Goal: Task Accomplishment & Management: Manage account settings

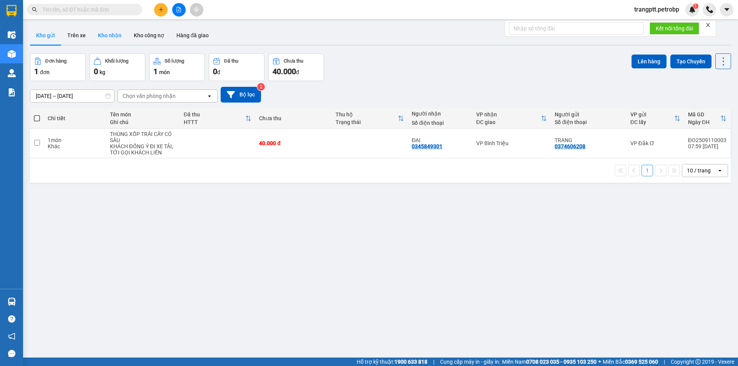
click at [105, 32] on button "Kho nhận" at bounding box center [110, 35] width 36 height 18
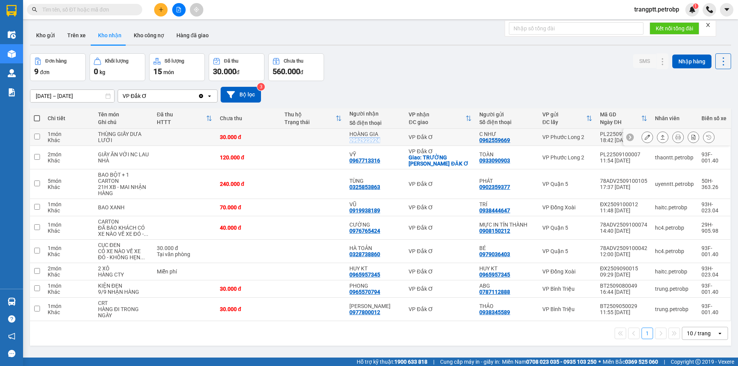
drag, startPoint x: 349, startPoint y: 142, endPoint x: 385, endPoint y: 142, distance: 36.1
click at [385, 142] on td "HOÀNG GIA 0962923924" at bounding box center [375, 137] width 59 height 17
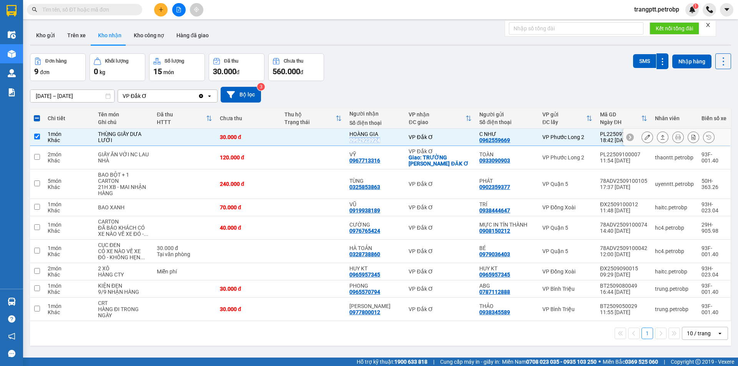
copy div "0962923924"
click at [368, 90] on div "[DATE] – [DATE] Press the down arrow key to interact with the calendar and sele…" at bounding box center [380, 95] width 701 height 16
click at [37, 136] on input "checkbox" at bounding box center [37, 137] width 6 height 6
checkbox input "false"
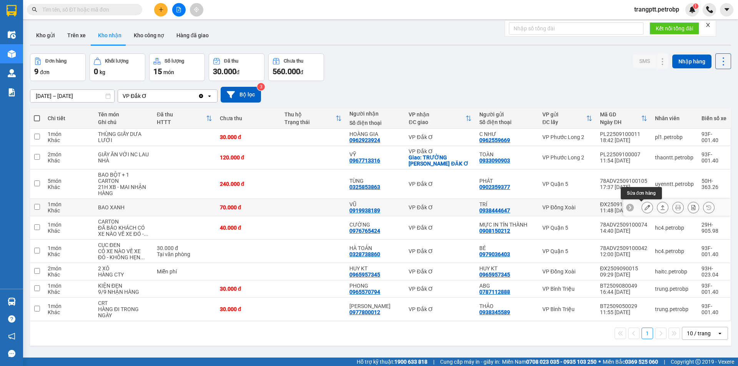
click at [645, 206] on icon at bounding box center [647, 207] width 5 height 5
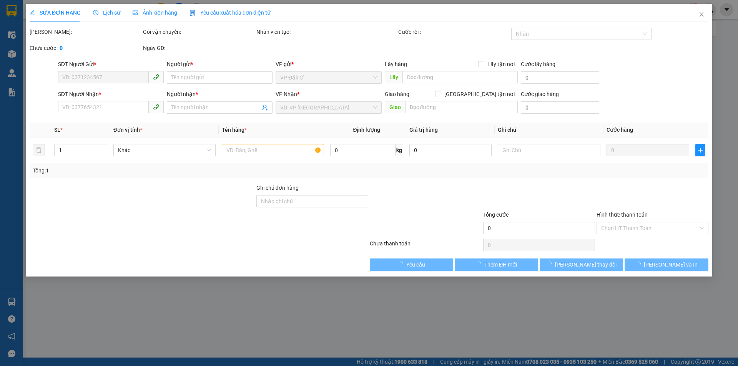
type input "0938444647"
type input "TRÍ"
type input "0919938189"
type input "VŨ"
type input "70.000"
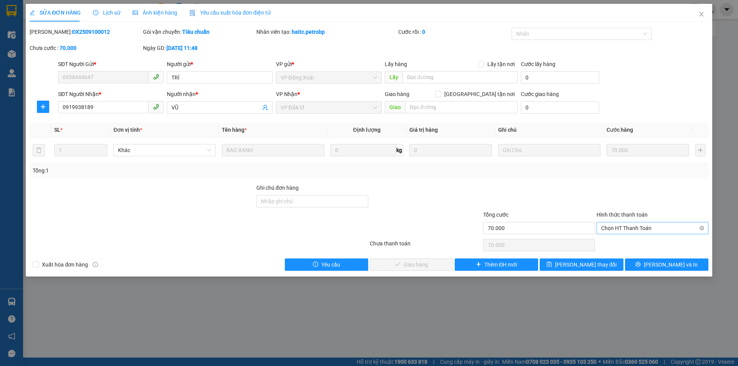
click at [624, 228] on span "Chọn HT Thanh Toán" at bounding box center [652, 229] width 103 height 12
drag, startPoint x: 623, startPoint y: 240, endPoint x: 595, endPoint y: 250, distance: 29.4
click at [623, 240] on div "Tại văn phòng" at bounding box center [652, 243] width 103 height 8
type input "0"
click at [432, 264] on span "[PERSON_NAME] và Giao hàng" at bounding box center [421, 265] width 74 height 8
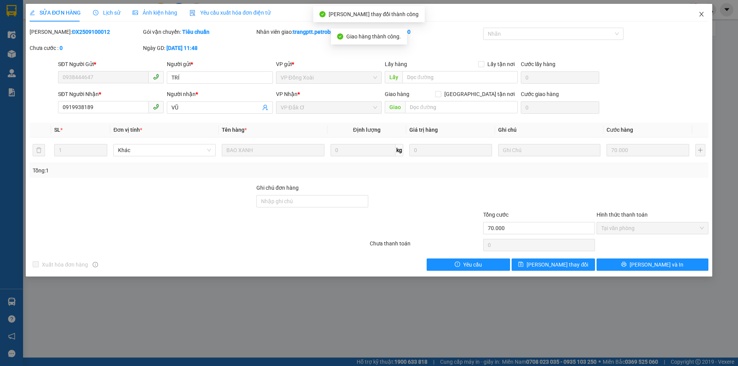
click at [700, 12] on icon "close" at bounding box center [701, 14] width 6 height 6
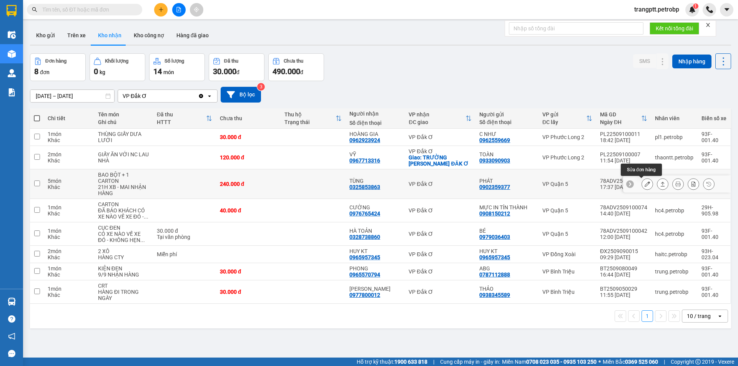
click at [642, 184] on button at bounding box center [647, 184] width 11 height 13
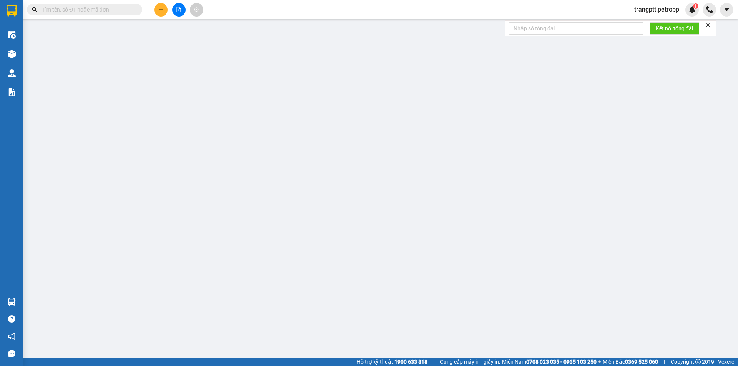
type input "0902359377"
type input "PHÁT"
type input "0325853863"
type input "TÙNG"
type input "240.000"
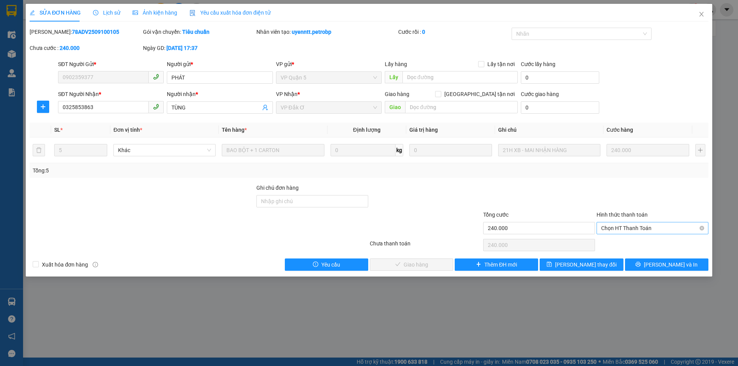
click at [622, 229] on span "Chọn HT Thanh Toán" at bounding box center [652, 229] width 103 height 12
click at [617, 243] on div "Tại văn phòng" at bounding box center [652, 243] width 103 height 8
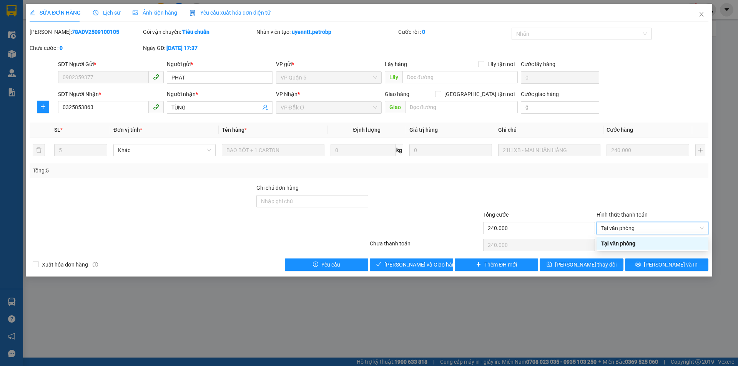
type input "0"
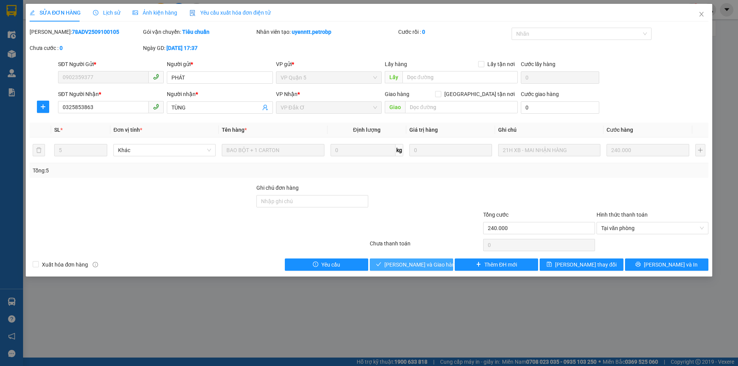
click at [436, 265] on span "[PERSON_NAME] và Giao hàng" at bounding box center [421, 265] width 74 height 8
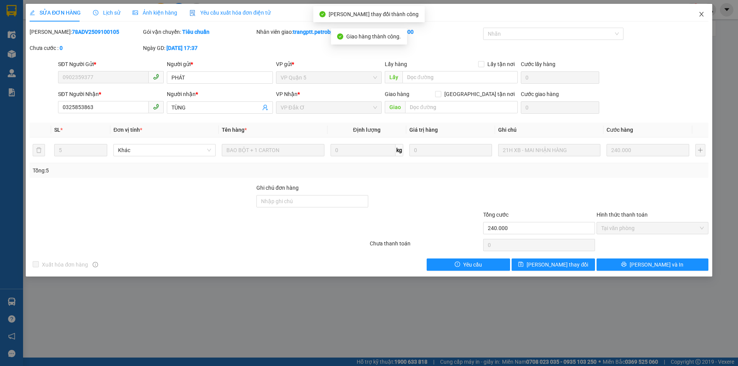
click at [700, 12] on icon "close" at bounding box center [701, 14] width 6 height 6
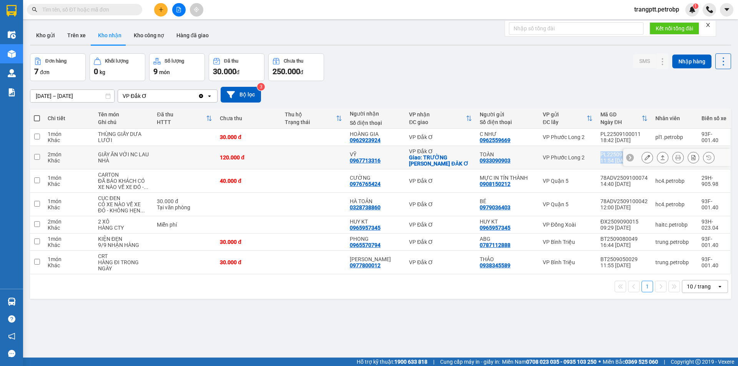
drag, startPoint x: 595, startPoint y: 153, endPoint x: 645, endPoint y: 153, distance: 50.4
click at [645, 153] on tr "2 món Khác GIẤY ĂN VỚI NC LAU NHÀ 120.000 đ VỸ 0967713316 VP Đắk Ơ Giao: TRƯỜN…" at bounding box center [380, 157] width 701 height 23
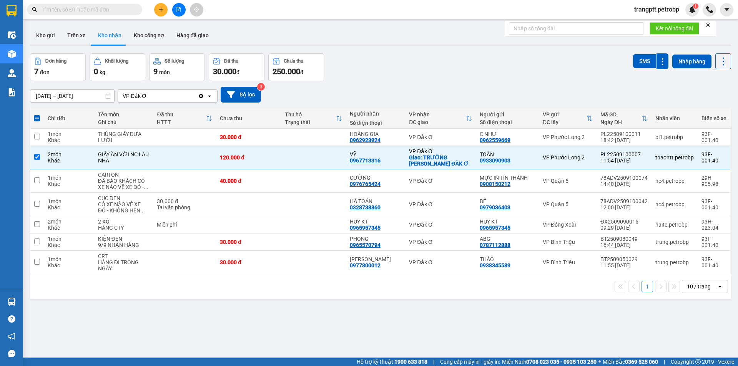
click at [459, 331] on div "ver 1.8.143 Kho gửi Trên xe Kho nhận Kho công nợ Hàng đã giao Đơn hàng 7 đơn Kh…" at bounding box center [380, 206] width 707 height 366
click at [36, 157] on input "checkbox" at bounding box center [37, 157] width 6 height 6
checkbox input "false"
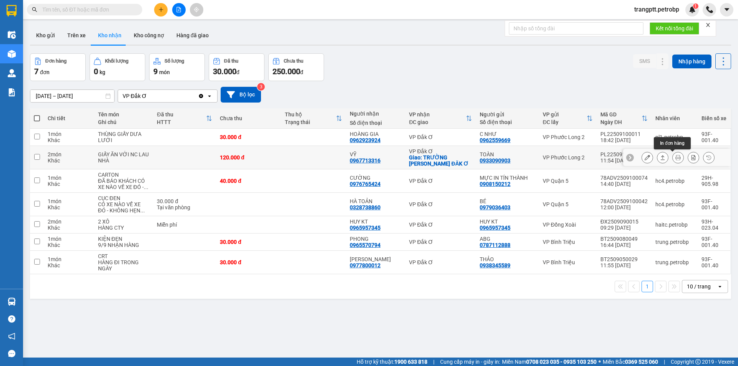
click at [675, 158] on icon at bounding box center [677, 157] width 5 height 5
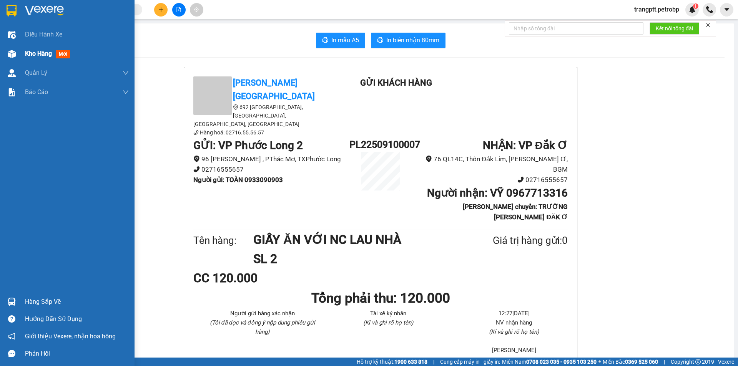
click at [27, 47] on div "Kho hàng mới" at bounding box center [77, 53] width 104 height 19
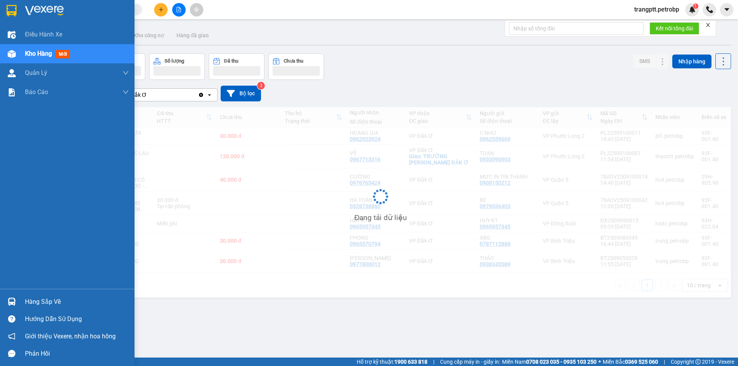
click at [34, 51] on span "Kho hàng" at bounding box center [38, 53] width 27 height 7
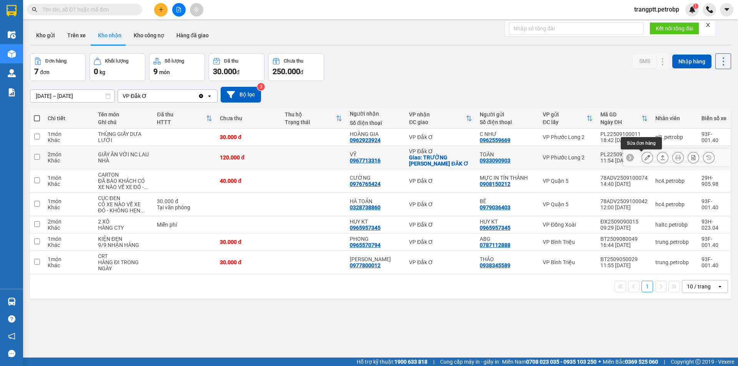
click at [645, 157] on icon at bounding box center [647, 157] width 5 height 5
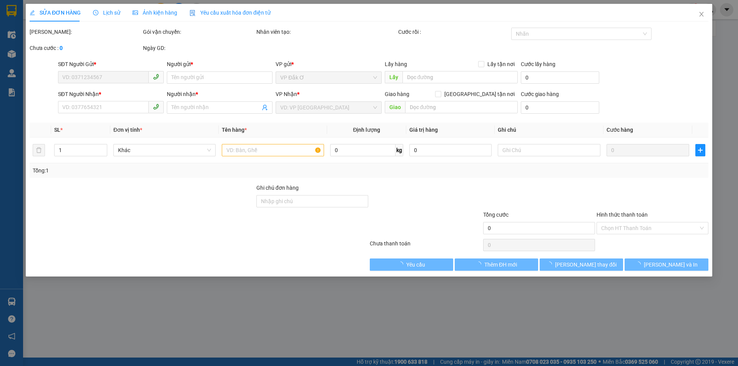
type input "0933090903"
type input "TOÀN"
type input "0967713316"
type input "VỸ"
checkbox input "true"
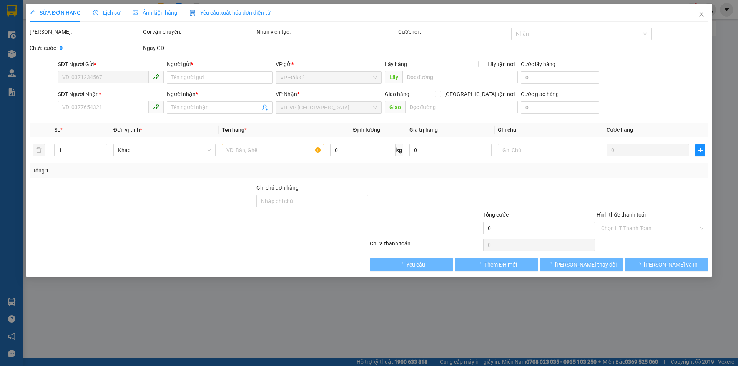
type input "TRƯỜNG [PERSON_NAME] ĐĂK Ơ"
type input "120.000"
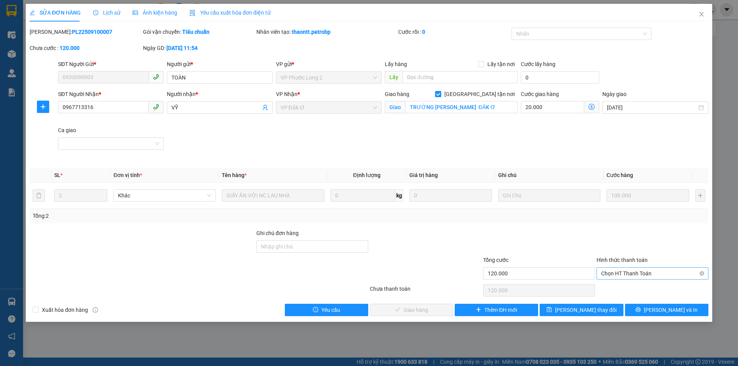
drag, startPoint x: 627, startPoint y: 272, endPoint x: 625, endPoint y: 276, distance: 4.7
click at [627, 272] on span "Chọn HT Thanh Toán" at bounding box center [652, 274] width 103 height 12
drag, startPoint x: 617, startPoint y: 289, endPoint x: 515, endPoint y: 295, distance: 102.0
click at [616, 290] on div "Tại văn phòng" at bounding box center [652, 289] width 103 height 8
type input "0"
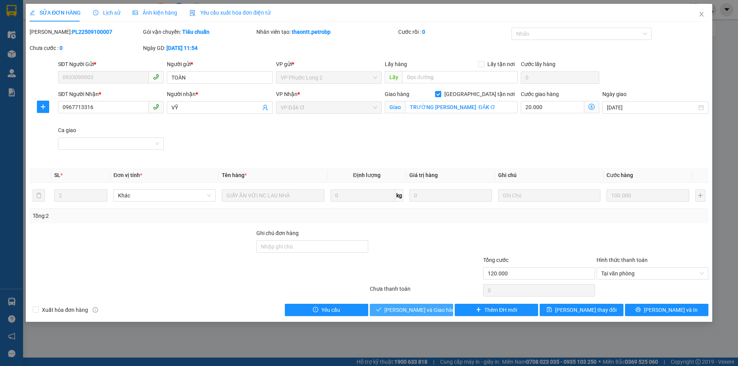
click at [435, 316] on button "[PERSON_NAME] và Giao hàng" at bounding box center [411, 310] width 83 height 12
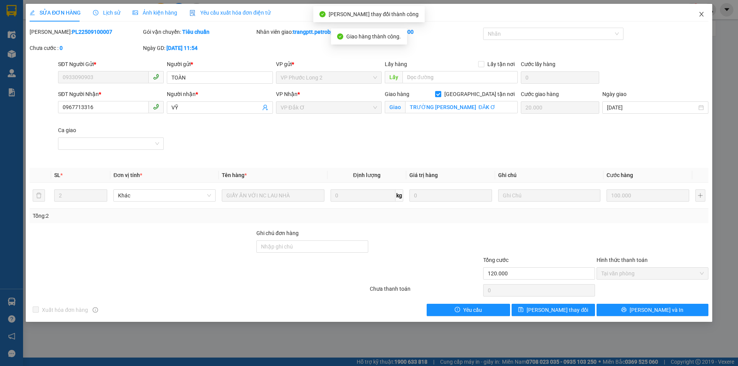
click at [701, 11] on span "Close" at bounding box center [702, 15] width 22 height 22
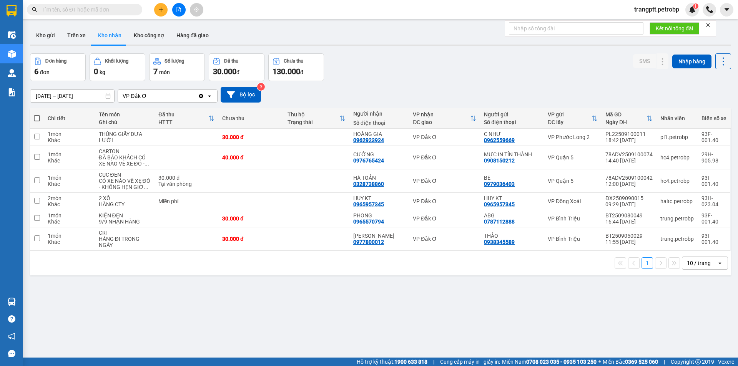
click at [178, 8] on icon "file-add" at bounding box center [178, 9] width 5 height 5
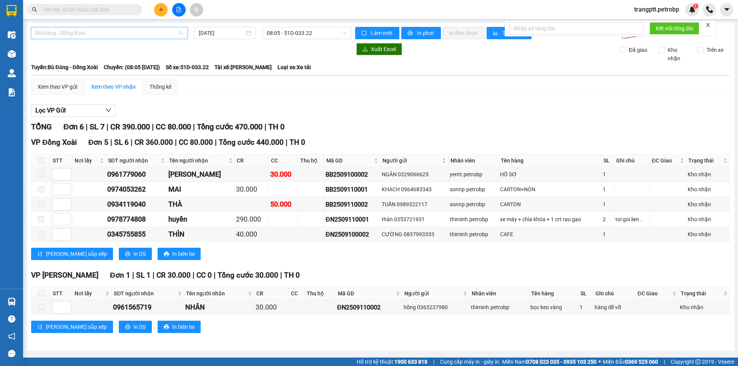
click at [135, 34] on span "Bù Đăng - Đồng Xoài" at bounding box center [109, 33] width 148 height 12
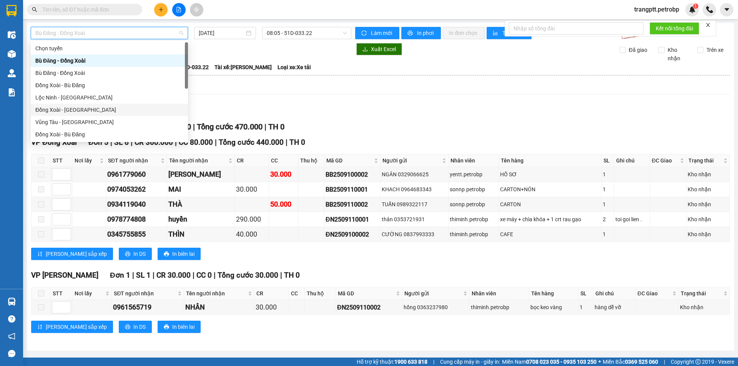
scroll to position [160, 0]
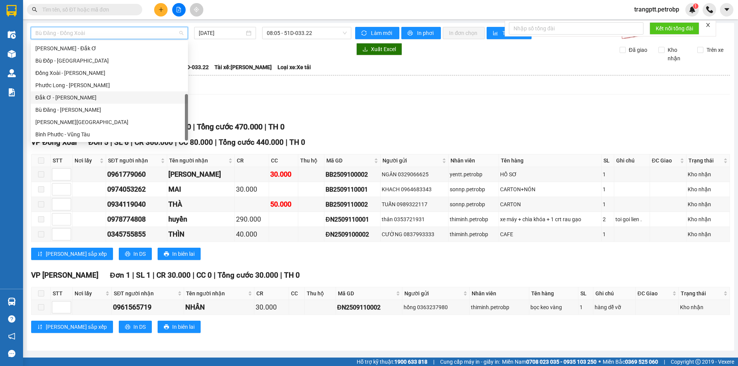
click at [66, 98] on div "Đắk Ơ - [PERSON_NAME]" at bounding box center [109, 97] width 148 height 8
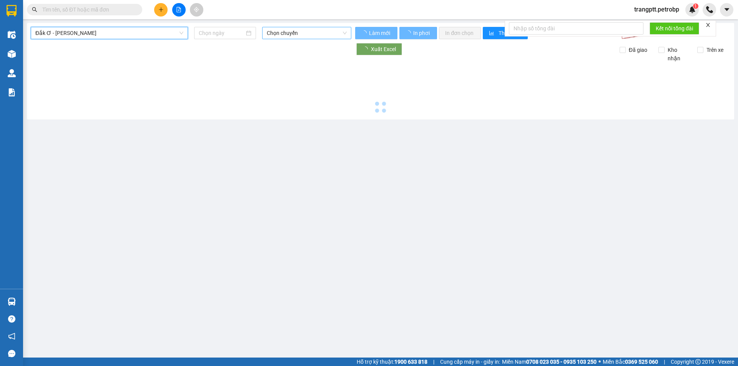
type input "[DATE]"
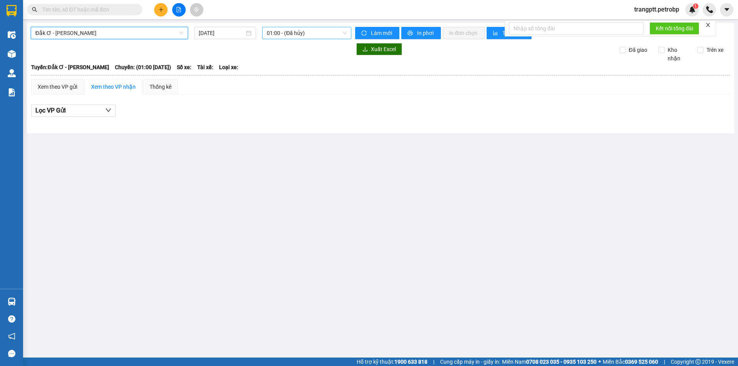
click at [286, 31] on span "01:00 - (Đã hủy)" at bounding box center [307, 33] width 80 height 12
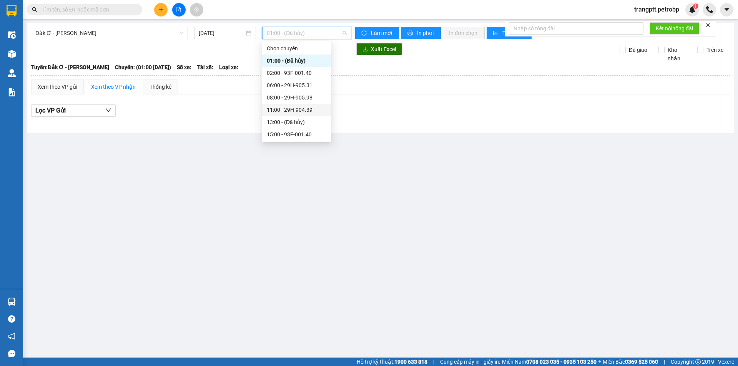
click at [292, 110] on div "11:00 - 29H-904.39" at bounding box center [297, 110] width 60 height 8
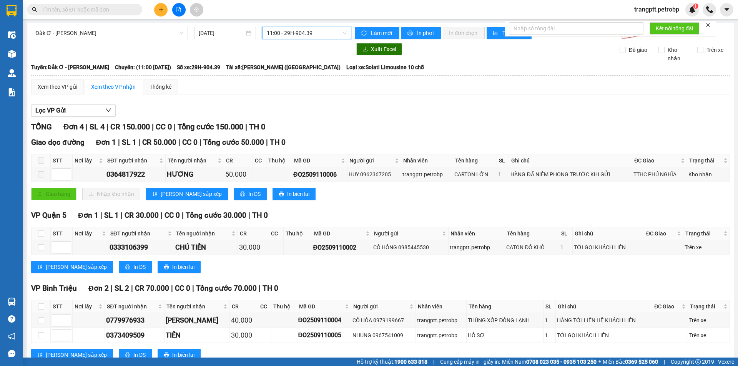
scroll to position [25, 0]
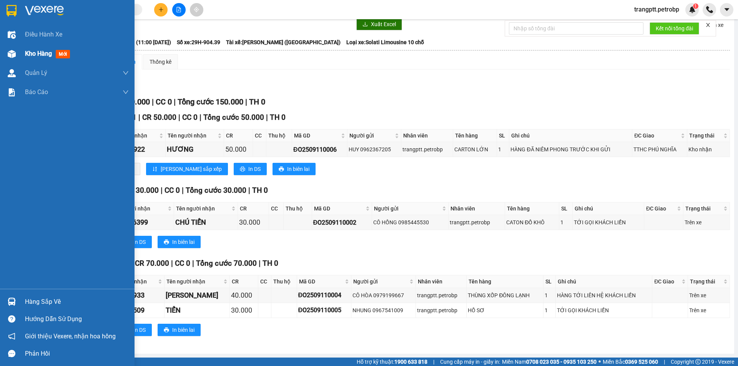
click at [39, 56] on span "Kho hàng" at bounding box center [38, 53] width 27 height 7
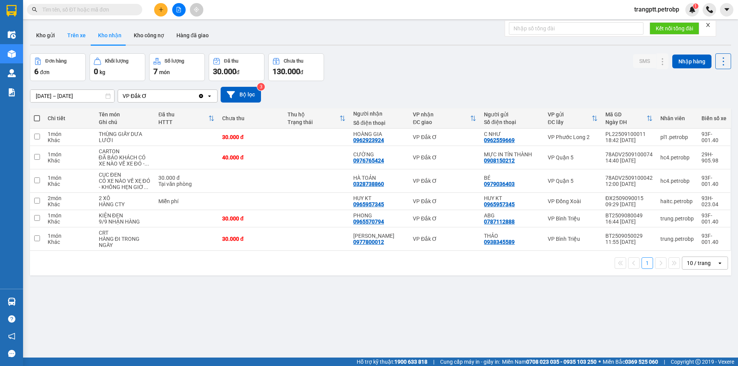
click at [74, 37] on button "Trên xe" at bounding box center [76, 35] width 31 height 18
type input "[DATE] – [DATE]"
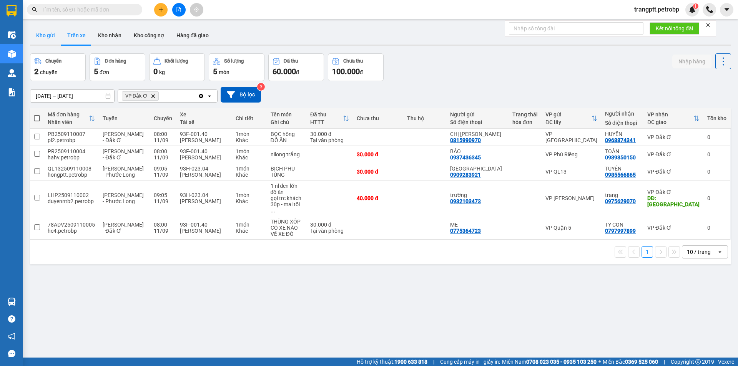
click at [48, 32] on button "Kho gửi" at bounding box center [45, 35] width 31 height 18
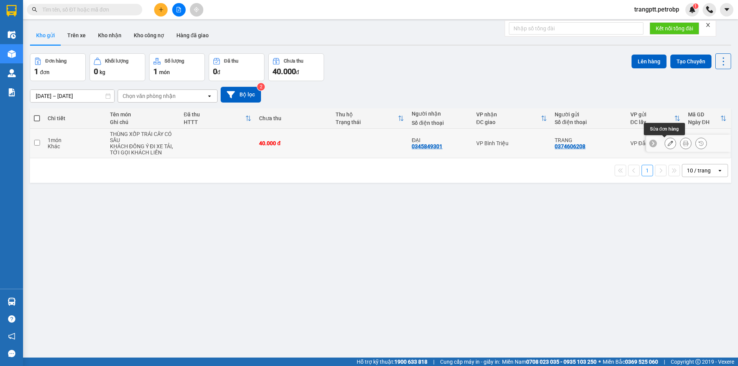
click at [668, 141] on icon at bounding box center [670, 143] width 5 height 5
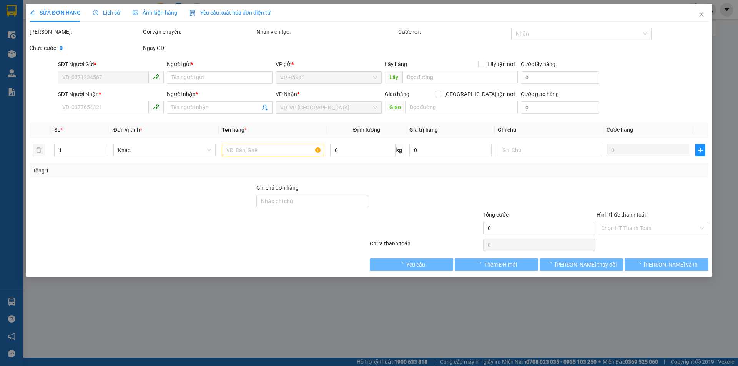
type input "0374606208"
type input "TRANG"
type input "0345849301"
type input "ĐẠI"
type input "40.000"
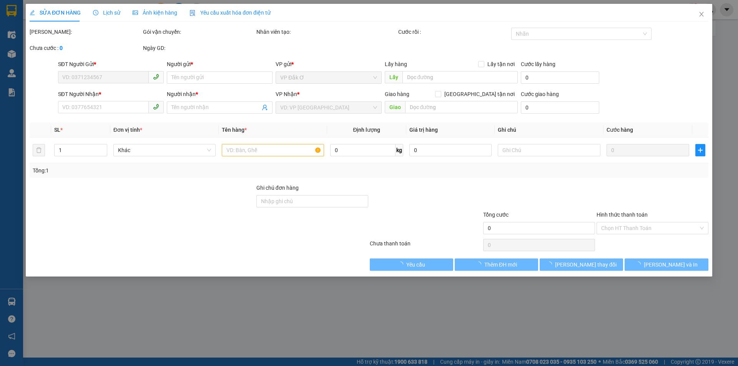
type input "40.000"
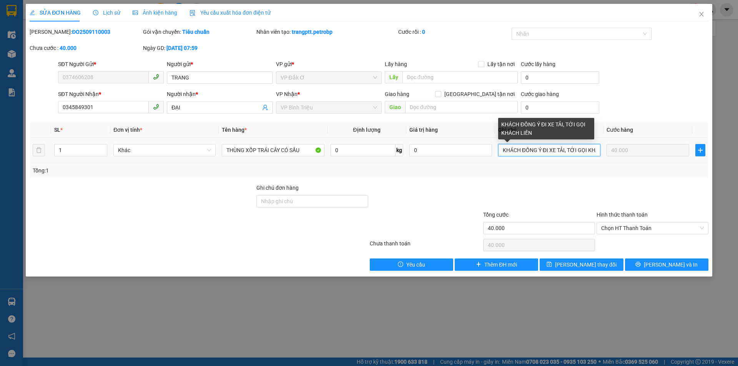
click at [564, 151] on input "KHÁCH ĐỒNG Ý ĐI XE TẢI, TỚI GỌI KHÁCH LIỀN" at bounding box center [549, 150] width 102 height 12
click at [565, 148] on input "KHÁCH ĐỒNG Ý ĐI XE TẢI, TỚI GỌI KHÁCH LIỀN" at bounding box center [549, 150] width 102 height 12
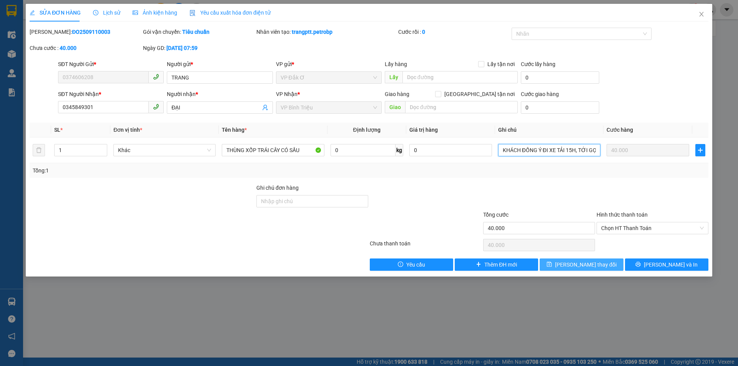
type input "KHÁCH ĐỒNG Ý ĐI XE TẢI 15H, TỚI GỌI KHÁCH LIỀN"
click at [583, 261] on span "[PERSON_NAME] thay đổi" at bounding box center [586, 265] width 62 height 8
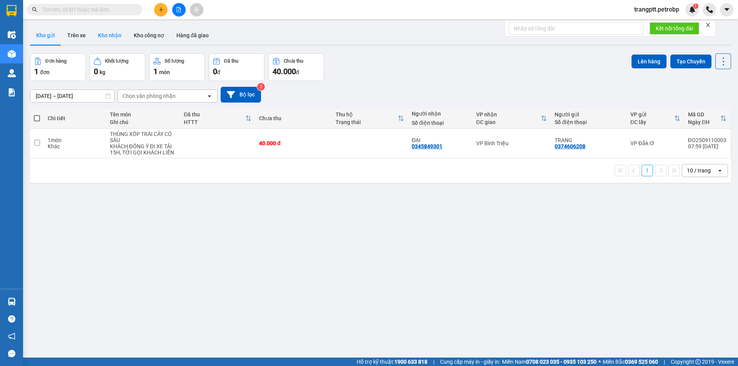
click at [113, 35] on button "Kho nhận" at bounding box center [110, 35] width 36 height 18
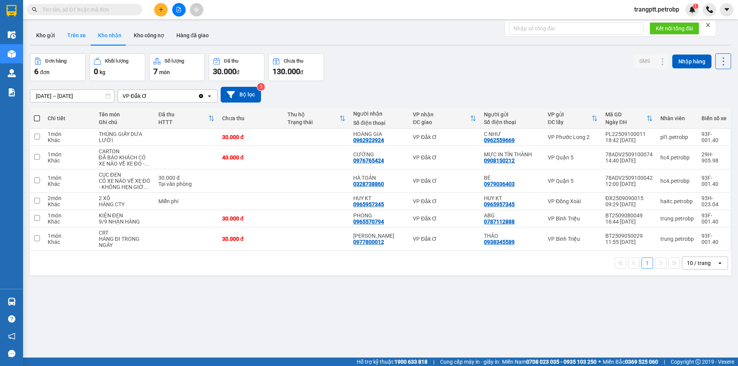
click at [72, 33] on button "Trên xe" at bounding box center [76, 35] width 31 height 18
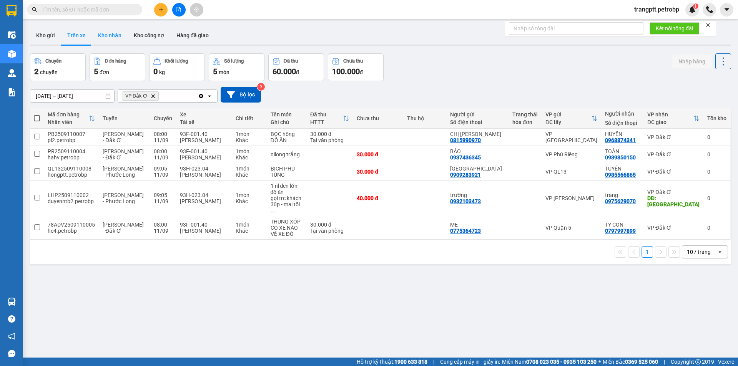
click at [109, 32] on button "Kho nhận" at bounding box center [110, 35] width 36 height 18
type input "[DATE] – [DATE]"
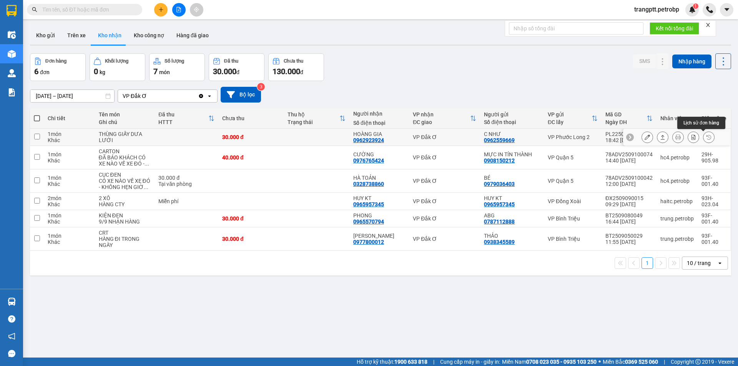
click at [706, 136] on icon at bounding box center [708, 137] width 5 height 5
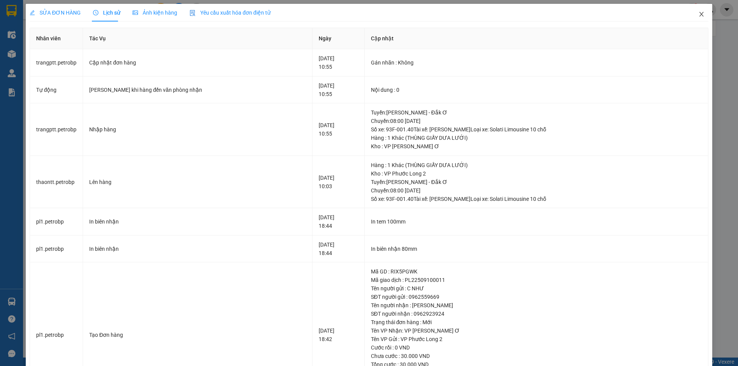
click at [698, 14] on icon "close" at bounding box center [701, 14] width 6 height 6
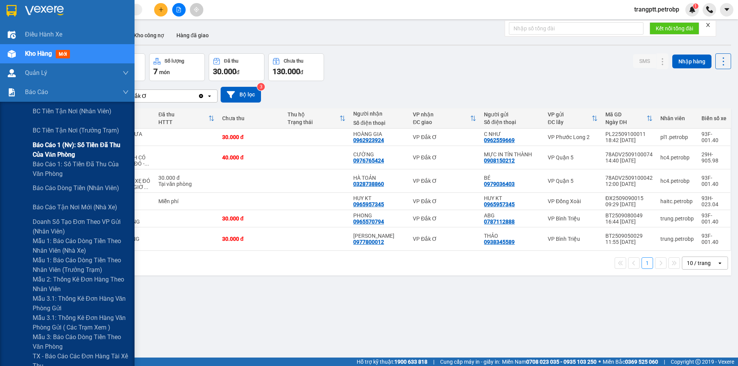
drag, startPoint x: 71, startPoint y: 144, endPoint x: 134, endPoint y: 159, distance: 64.7
click at [73, 144] on span "Báo cáo 1 (nv): Số tiền đã thu của văn phòng" at bounding box center [81, 149] width 96 height 19
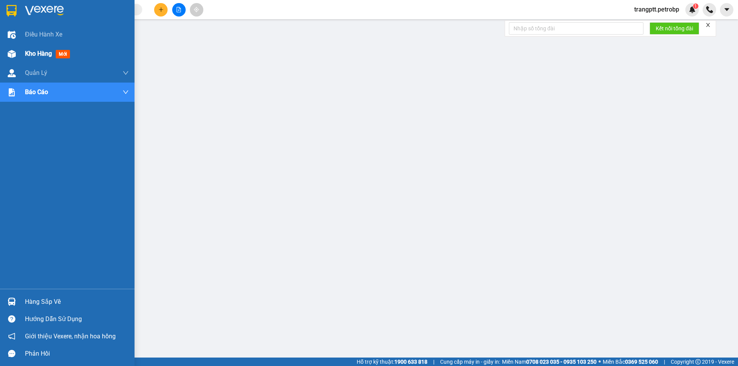
click at [23, 53] on div "Kho hàng mới" at bounding box center [67, 53] width 135 height 19
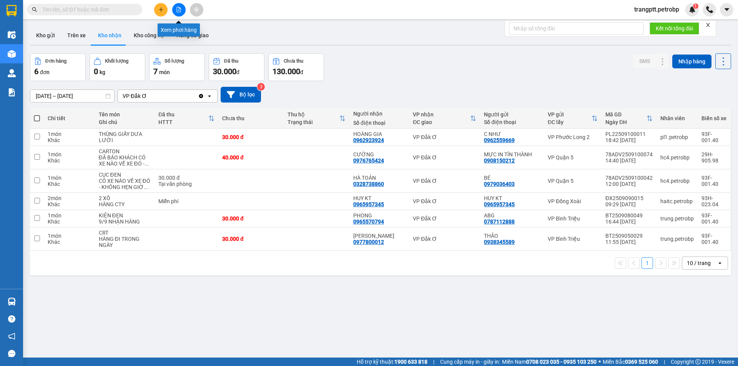
click at [180, 9] on icon "file-add" at bounding box center [178, 9] width 5 height 5
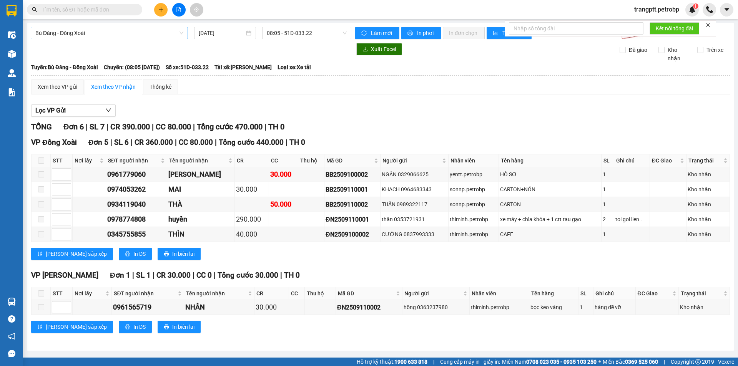
click at [109, 36] on span "Bù Đăng - Đồng Xoài" at bounding box center [109, 33] width 148 height 12
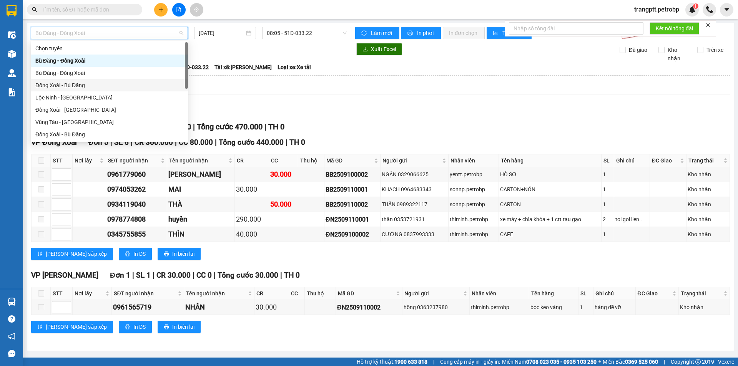
scroll to position [160, 0]
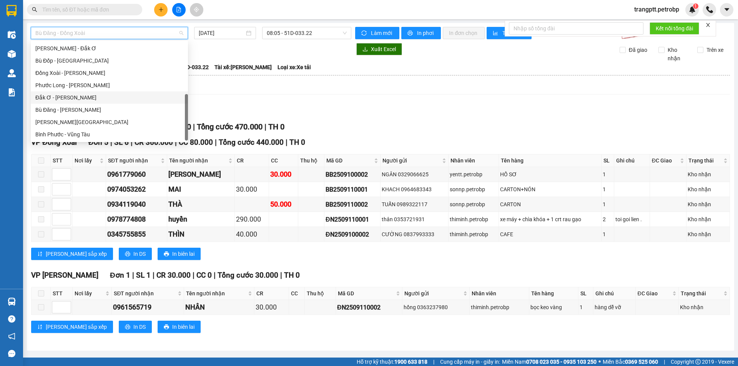
click at [73, 97] on div "Đắk Ơ - [PERSON_NAME]" at bounding box center [109, 97] width 148 height 8
type input "[DATE]"
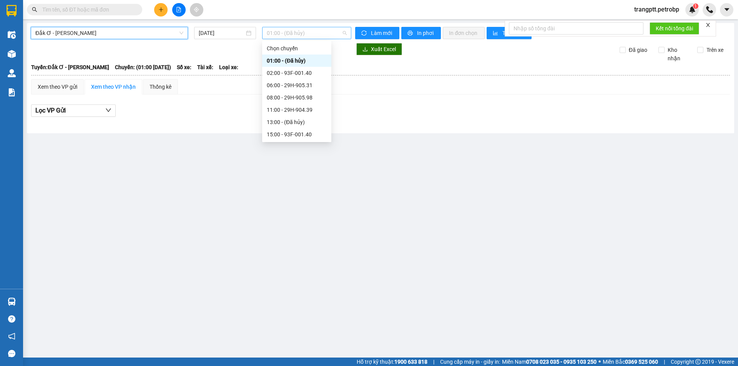
drag, startPoint x: 298, startPoint y: 34, endPoint x: 336, endPoint y: 34, distance: 37.3
click at [298, 33] on span "01:00 - (Đã hủy)" at bounding box center [307, 33] width 80 height 12
click at [297, 96] on div "08:00 - 29H-905.98" at bounding box center [297, 97] width 60 height 8
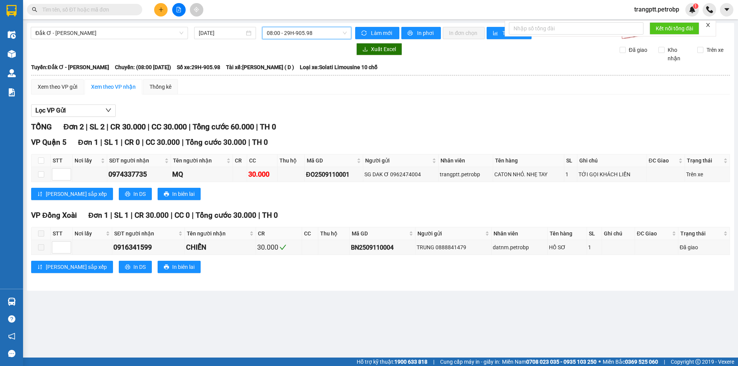
click at [299, 33] on span "08:00 - 29H-905.98" at bounding box center [307, 33] width 80 height 12
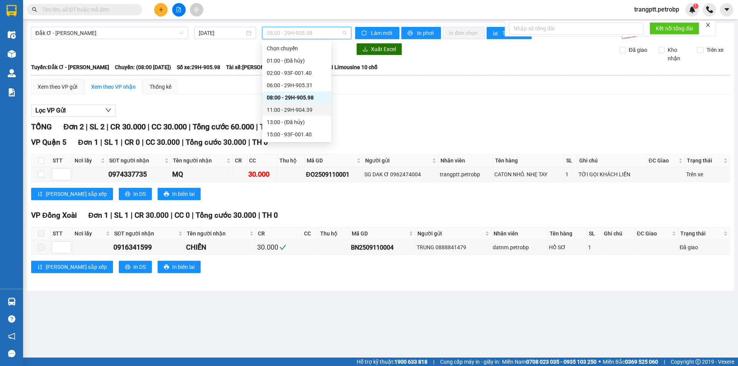
click at [297, 109] on div "11:00 - 29H-904.39" at bounding box center [297, 110] width 60 height 8
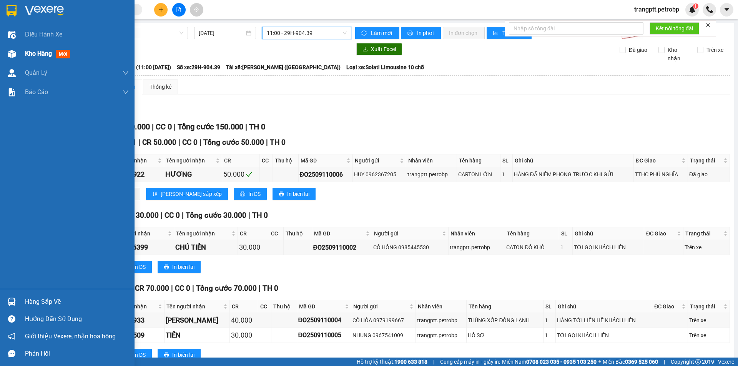
click at [26, 51] on span "Kho hàng" at bounding box center [38, 53] width 27 height 7
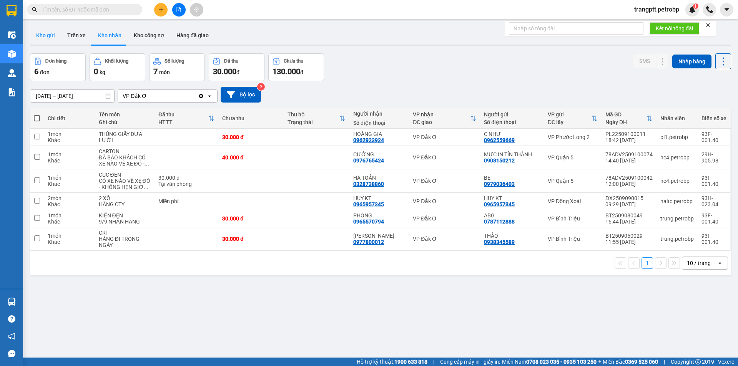
click at [49, 34] on button "Kho gửi" at bounding box center [45, 35] width 31 height 18
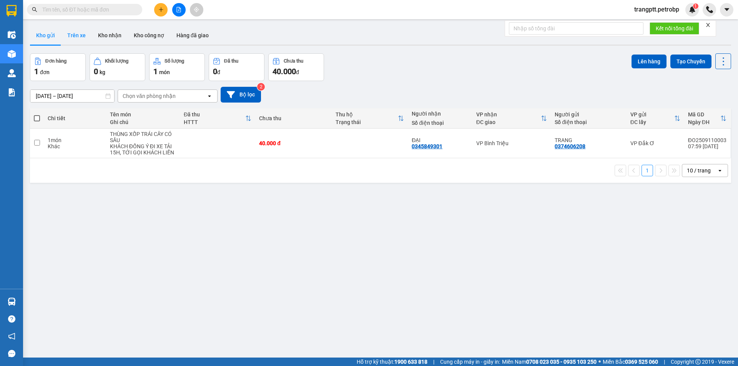
click at [78, 33] on button "Trên xe" at bounding box center [76, 35] width 31 height 18
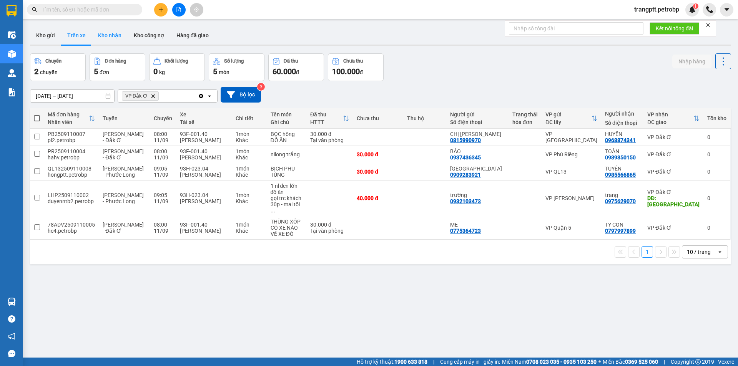
click at [111, 32] on button "Kho nhận" at bounding box center [110, 35] width 36 height 18
type input "[DATE] – [DATE]"
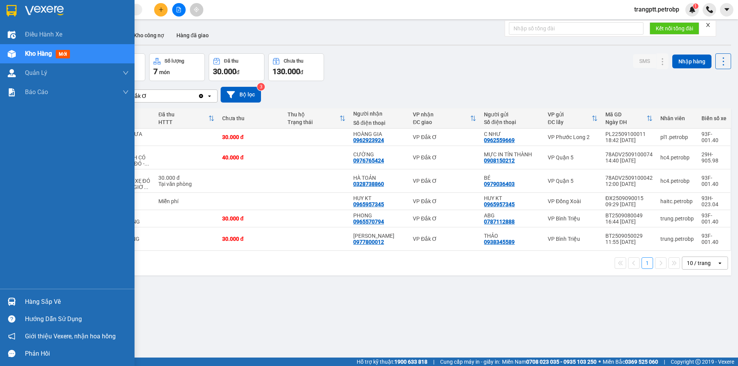
click at [36, 299] on div "Hàng sắp về" at bounding box center [77, 302] width 104 height 12
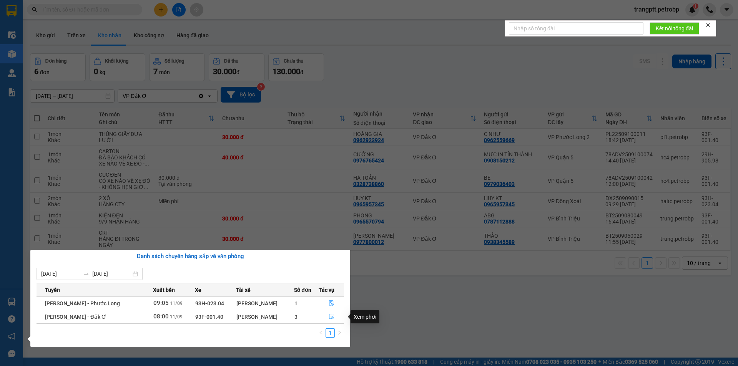
click at [335, 316] on button "button" at bounding box center [331, 317] width 25 height 12
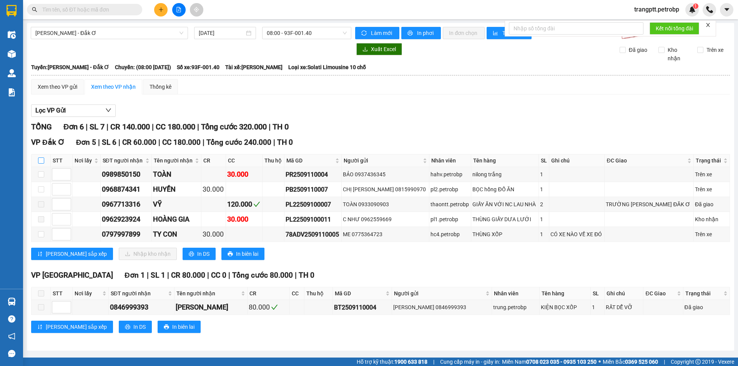
click at [42, 159] on input "checkbox" at bounding box center [41, 161] width 6 height 6
checkbox input "true"
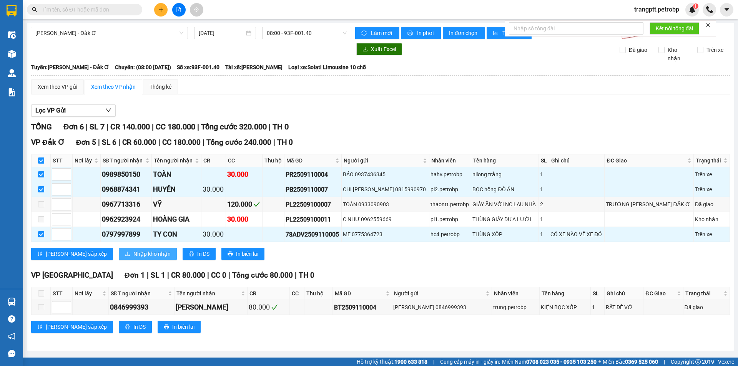
click at [133, 256] on span "Nhập kho nhận" at bounding box center [151, 254] width 37 height 8
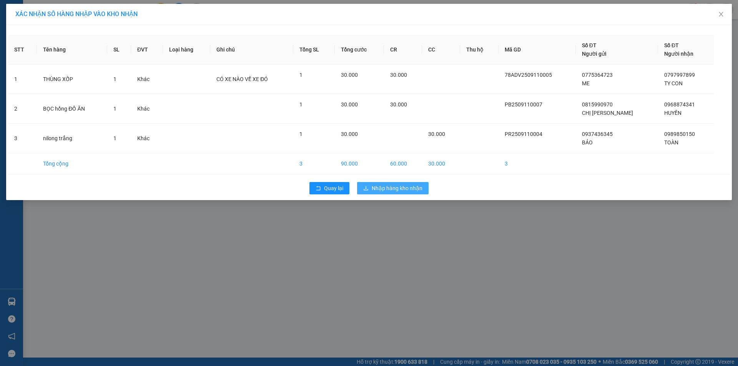
click at [382, 188] on span "Nhập hàng kho nhận" at bounding box center [397, 188] width 51 height 8
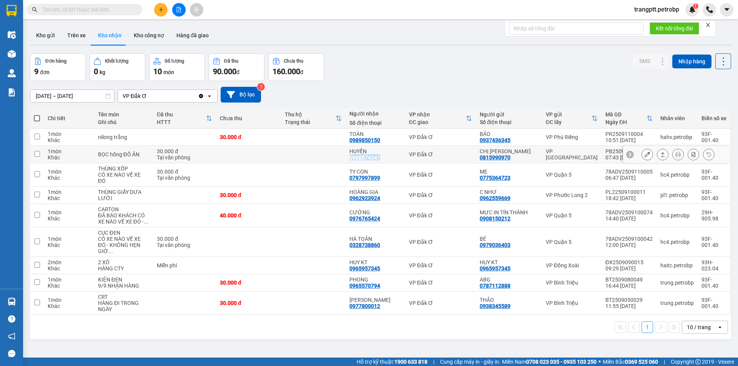
drag, startPoint x: 353, startPoint y: 157, endPoint x: 385, endPoint y: 155, distance: 32.3
click at [385, 155] on td "HUYỀN 0968874341" at bounding box center [375, 154] width 59 height 17
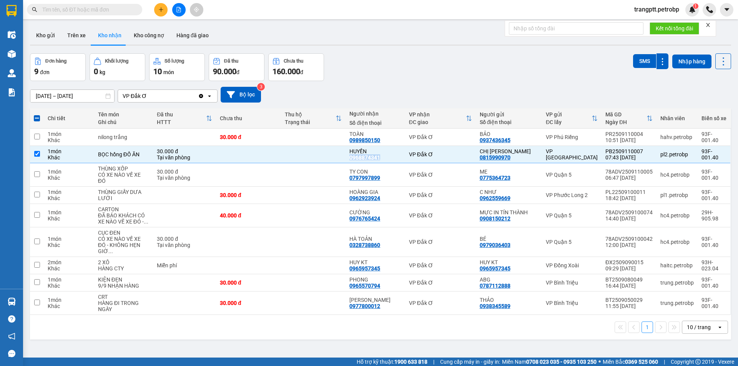
copy div "0968874341"
click at [369, 86] on div "[DATE] – [DATE] Press the down arrow key to interact with the calendar and sele…" at bounding box center [380, 94] width 701 height 27
click at [36, 154] on input "checkbox" at bounding box center [37, 154] width 6 height 6
checkbox input "false"
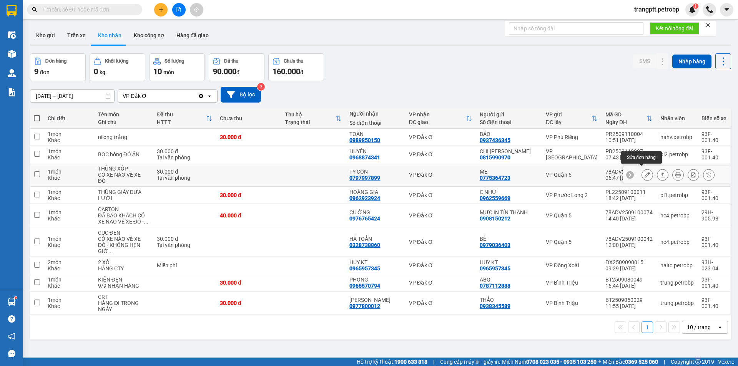
click at [645, 172] on icon at bounding box center [647, 174] width 5 height 5
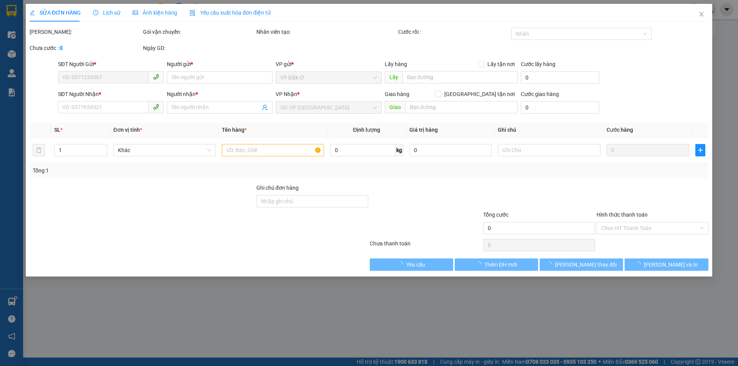
type input "0775364723"
type input "ME"
type input "0797997899"
type input "TY CON"
type input "30.000"
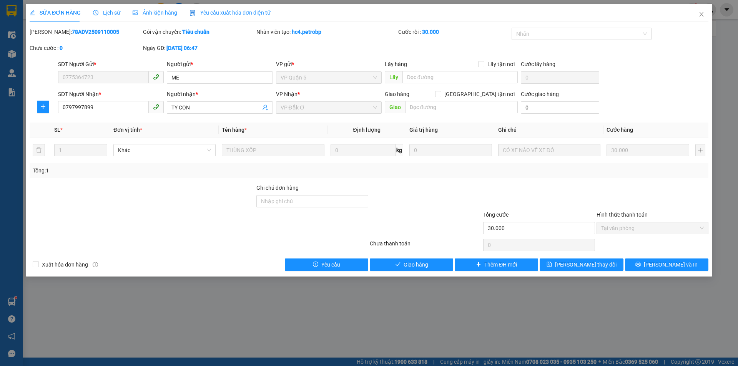
click at [615, 229] on span "Tại văn phòng" at bounding box center [652, 229] width 103 height 12
click at [405, 264] on span "Giao hàng" at bounding box center [416, 265] width 25 height 8
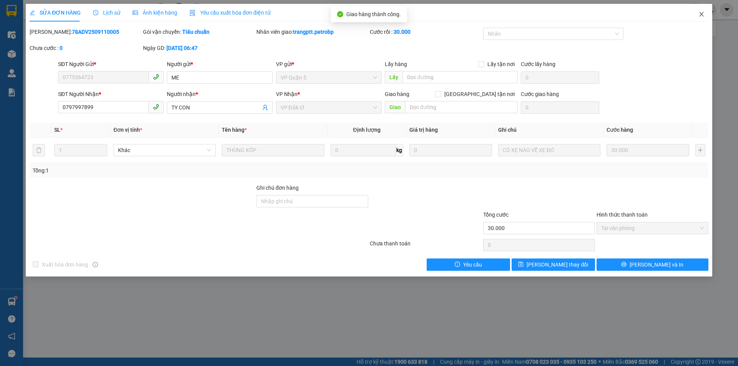
click at [701, 14] on icon "close" at bounding box center [701, 14] width 4 height 5
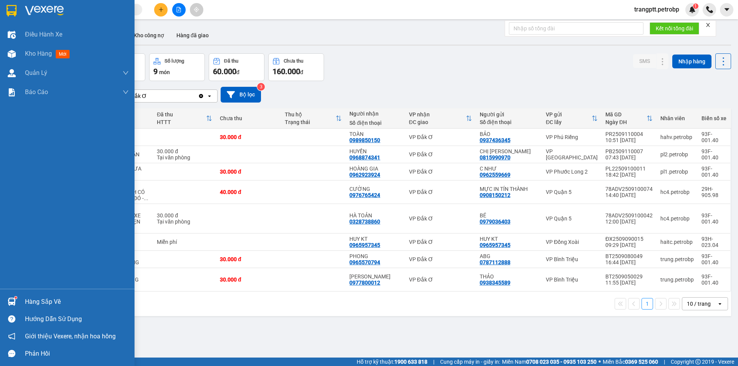
click at [27, 303] on div "Hàng sắp về" at bounding box center [77, 302] width 104 height 12
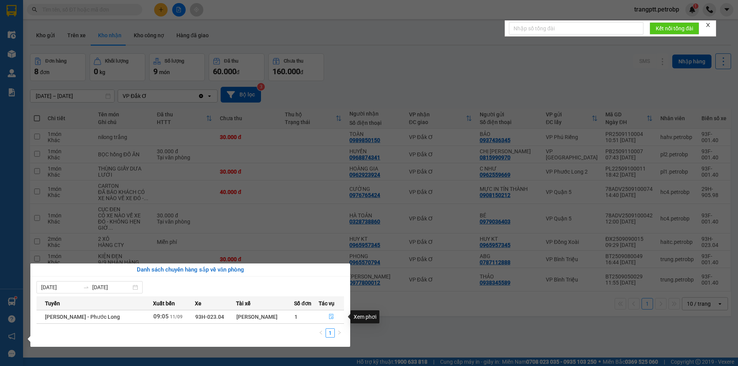
click at [330, 317] on icon "file-done" at bounding box center [331, 316] width 5 height 5
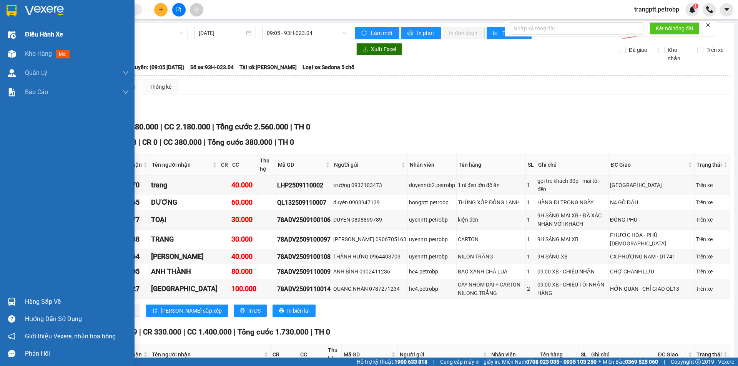
drag, startPoint x: 36, startPoint y: 56, endPoint x: 123, endPoint y: 43, distance: 87.4
click at [48, 50] on span "Kho hàng" at bounding box center [38, 53] width 27 height 7
